Goal: Navigation & Orientation: Find specific page/section

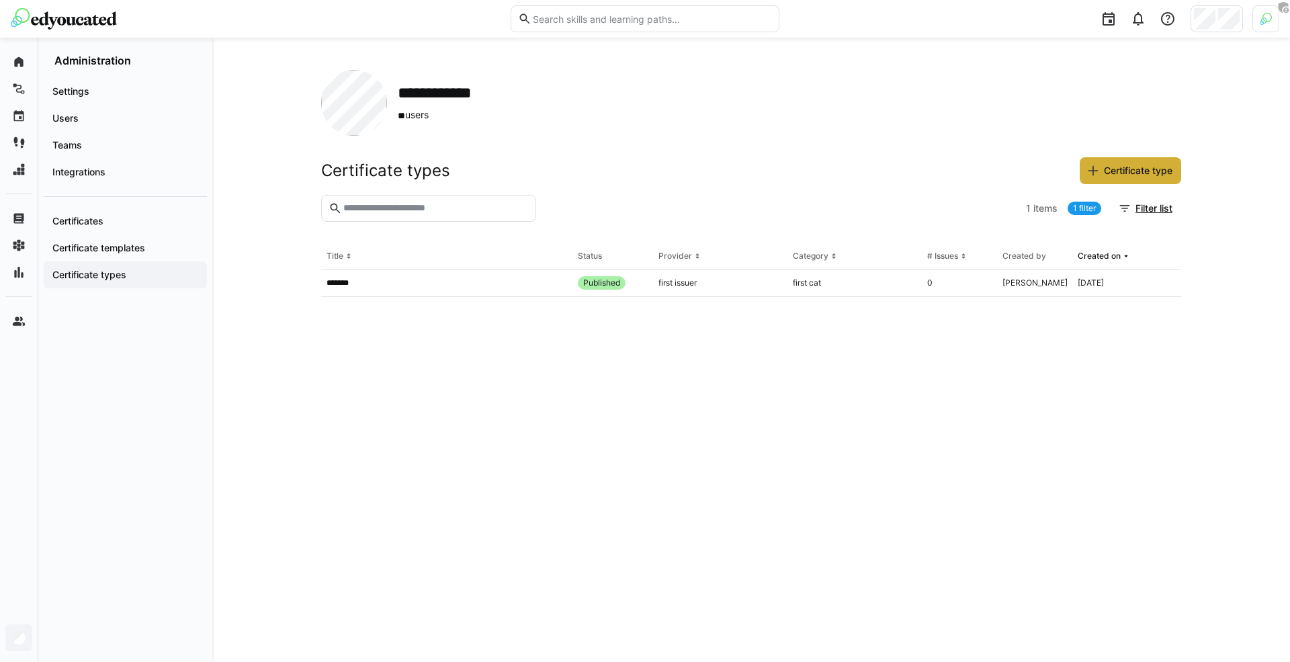
click at [655, 110] on div "**********" at bounding box center [751, 103] width 860 height 66
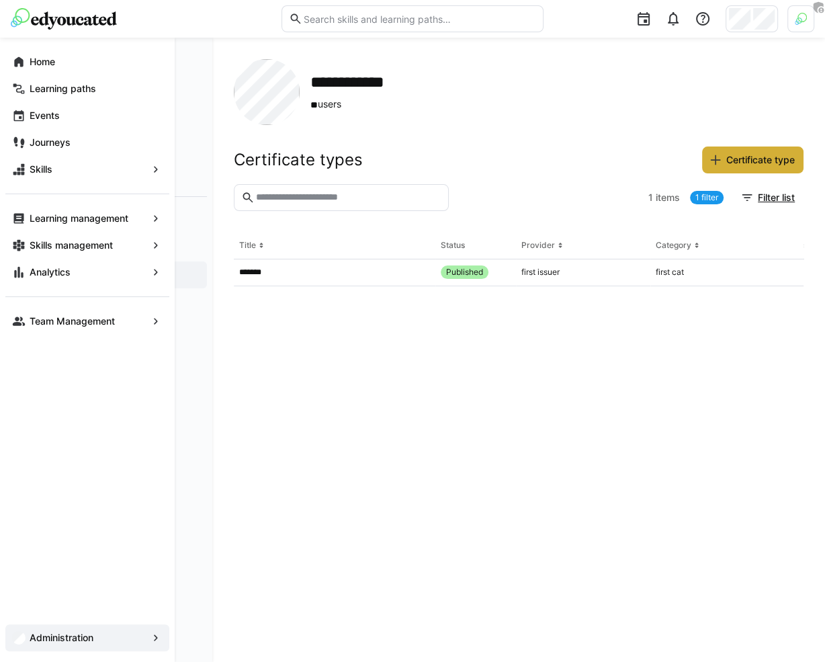
click at [28, 60] on span "Home" at bounding box center [95, 61] width 135 height 13
